Goal: Check status: Check status

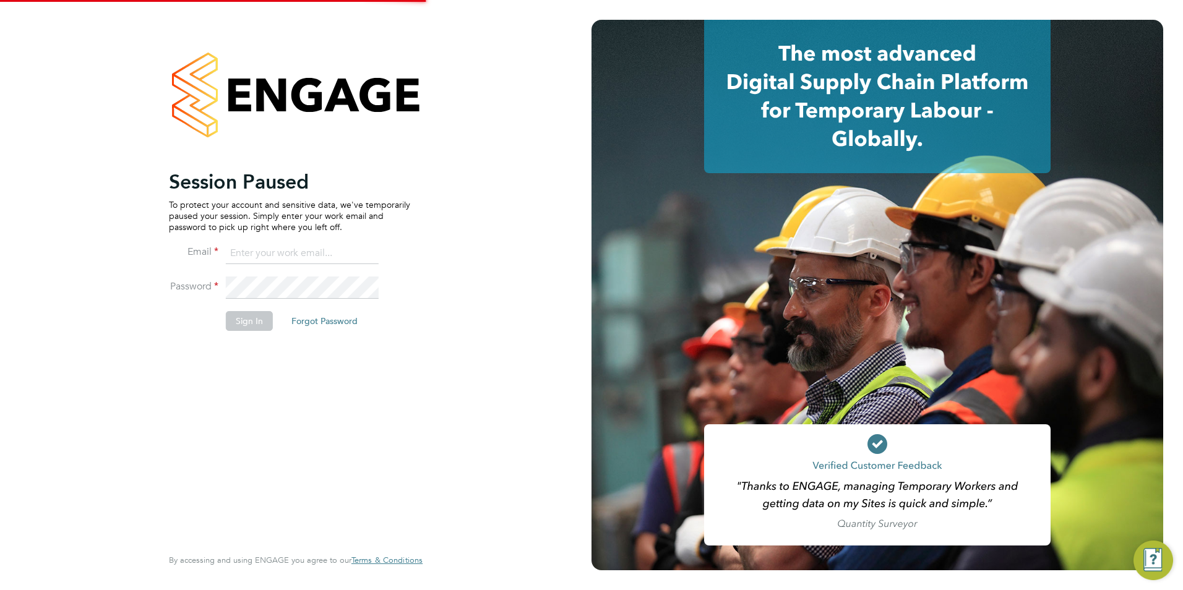
type input "[PERSON_NAME][EMAIL_ADDRESS][PERSON_NAME][DOMAIN_NAME]"
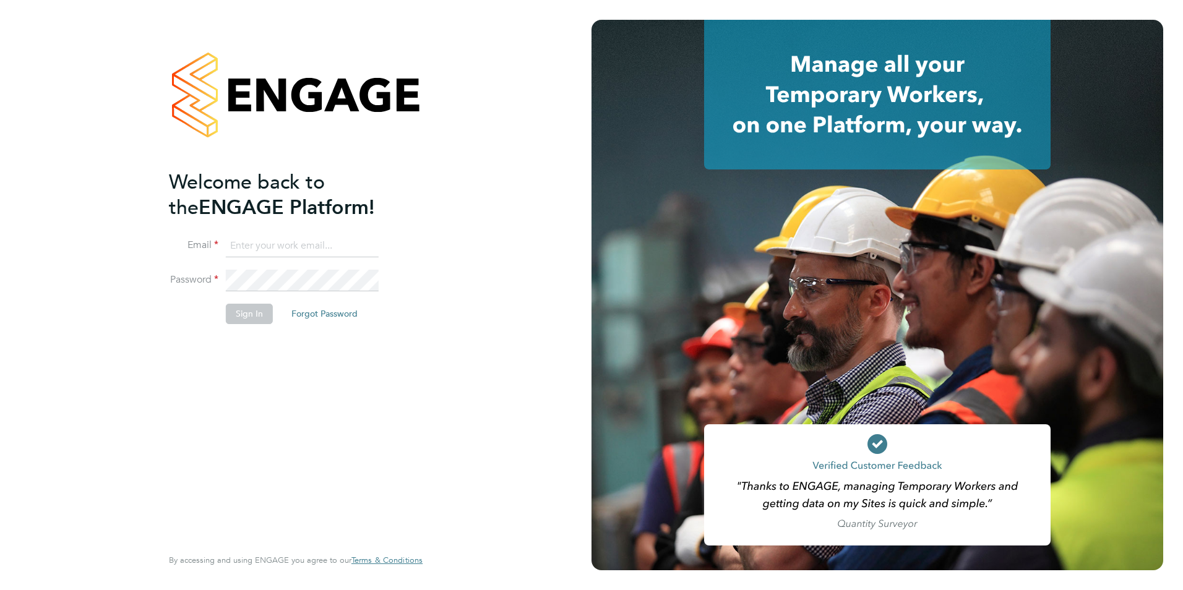
type input "[PERSON_NAME][EMAIL_ADDRESS][PERSON_NAME][DOMAIN_NAME]"
click at [233, 322] on button "Sign In" at bounding box center [249, 314] width 47 height 20
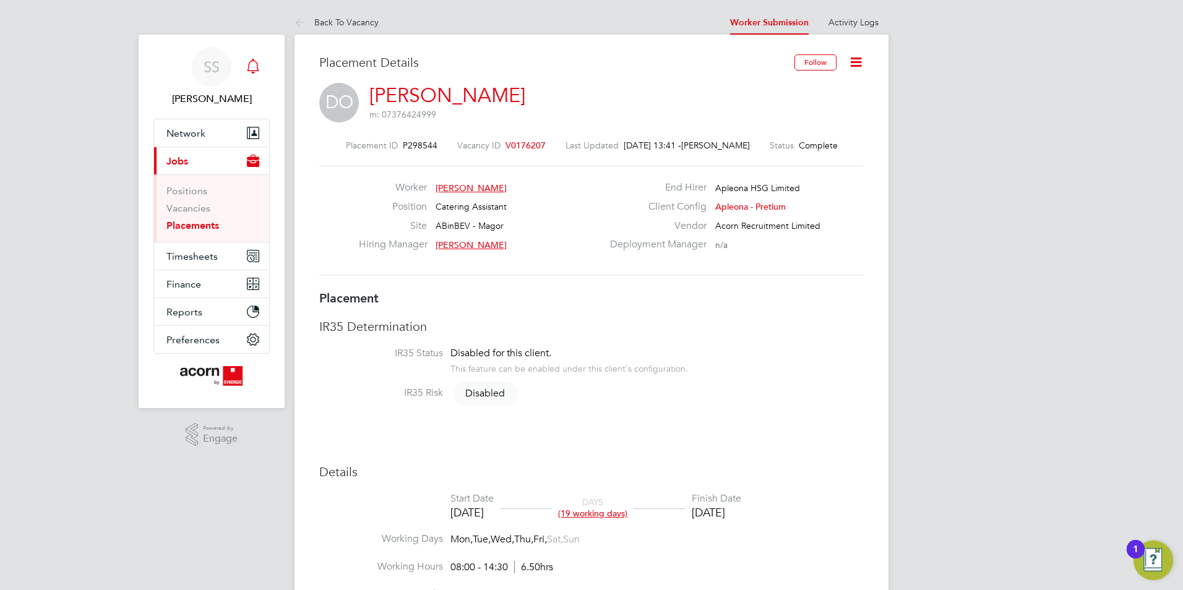
click at [255, 61] on icon "Main navigation" at bounding box center [253, 65] width 12 height 12
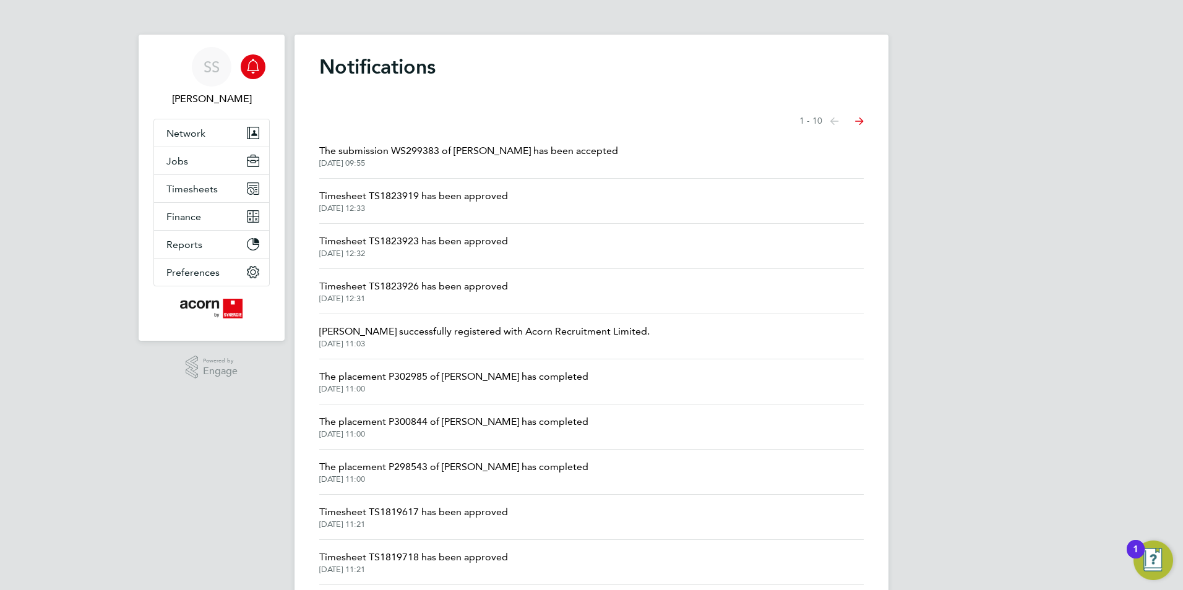
click at [563, 154] on span "The submission WS299383 of Kai Bradbury has been accepted" at bounding box center [468, 151] width 299 height 15
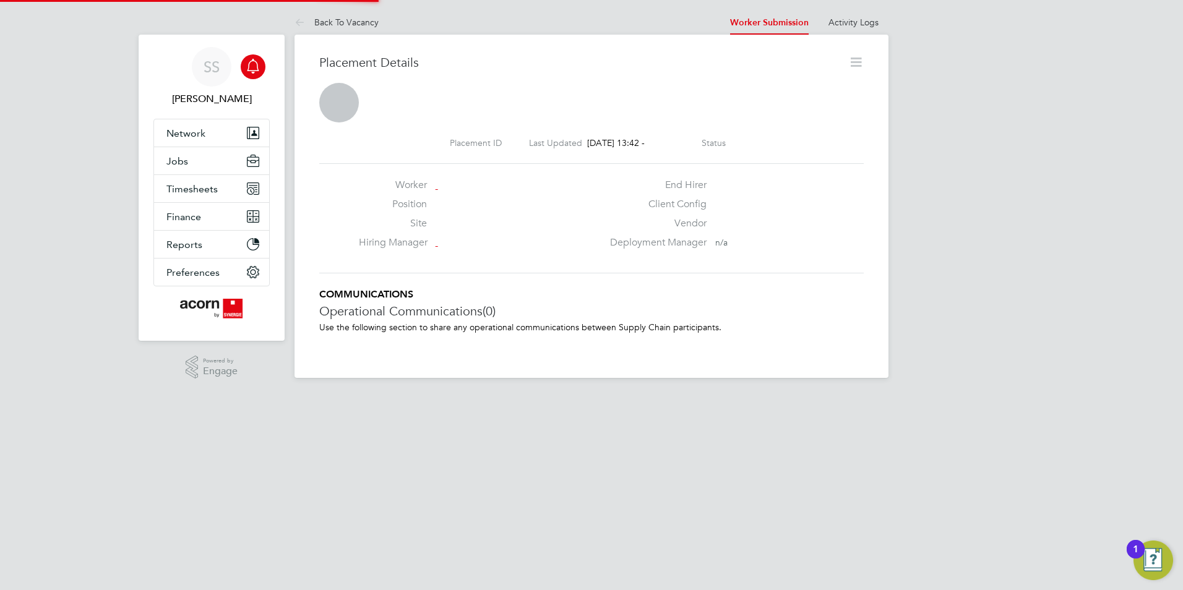
scroll to position [6, 6]
